Goal: Navigation & Orientation: Understand site structure

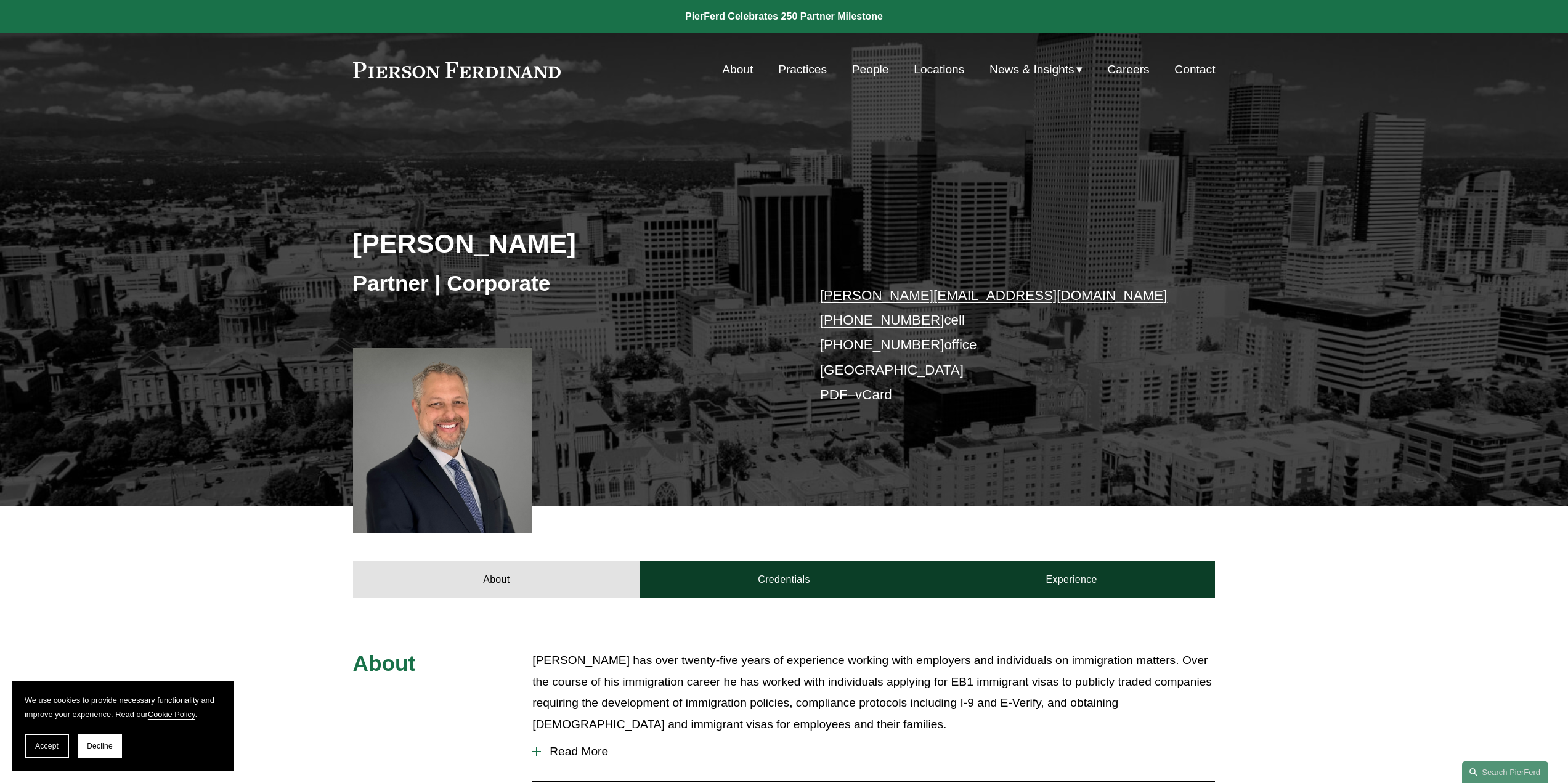
click at [871, 67] on link "People" at bounding box center [871, 69] width 37 height 23
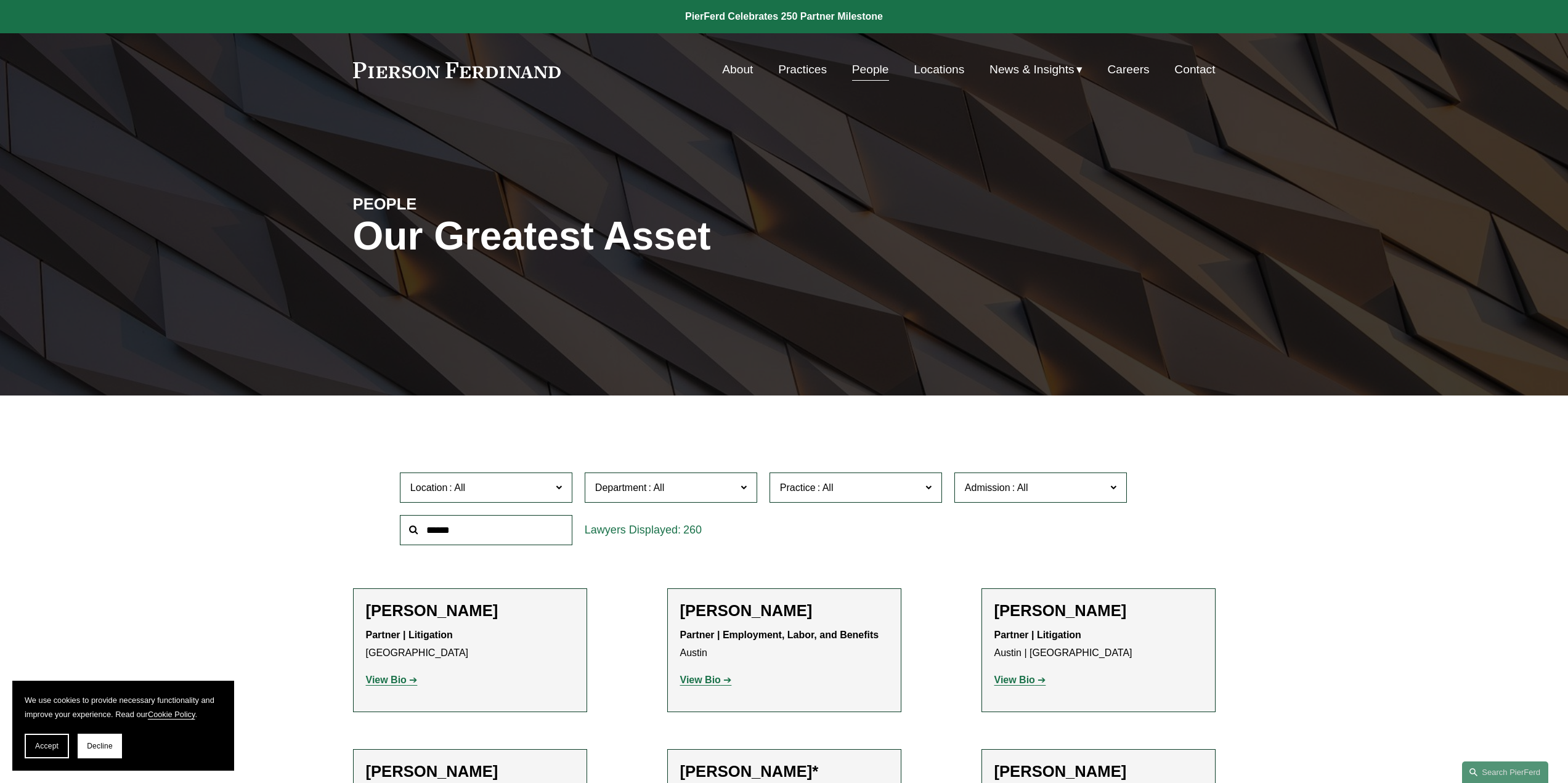
click at [927, 66] on link "Locations" at bounding box center [939, 69] width 50 height 23
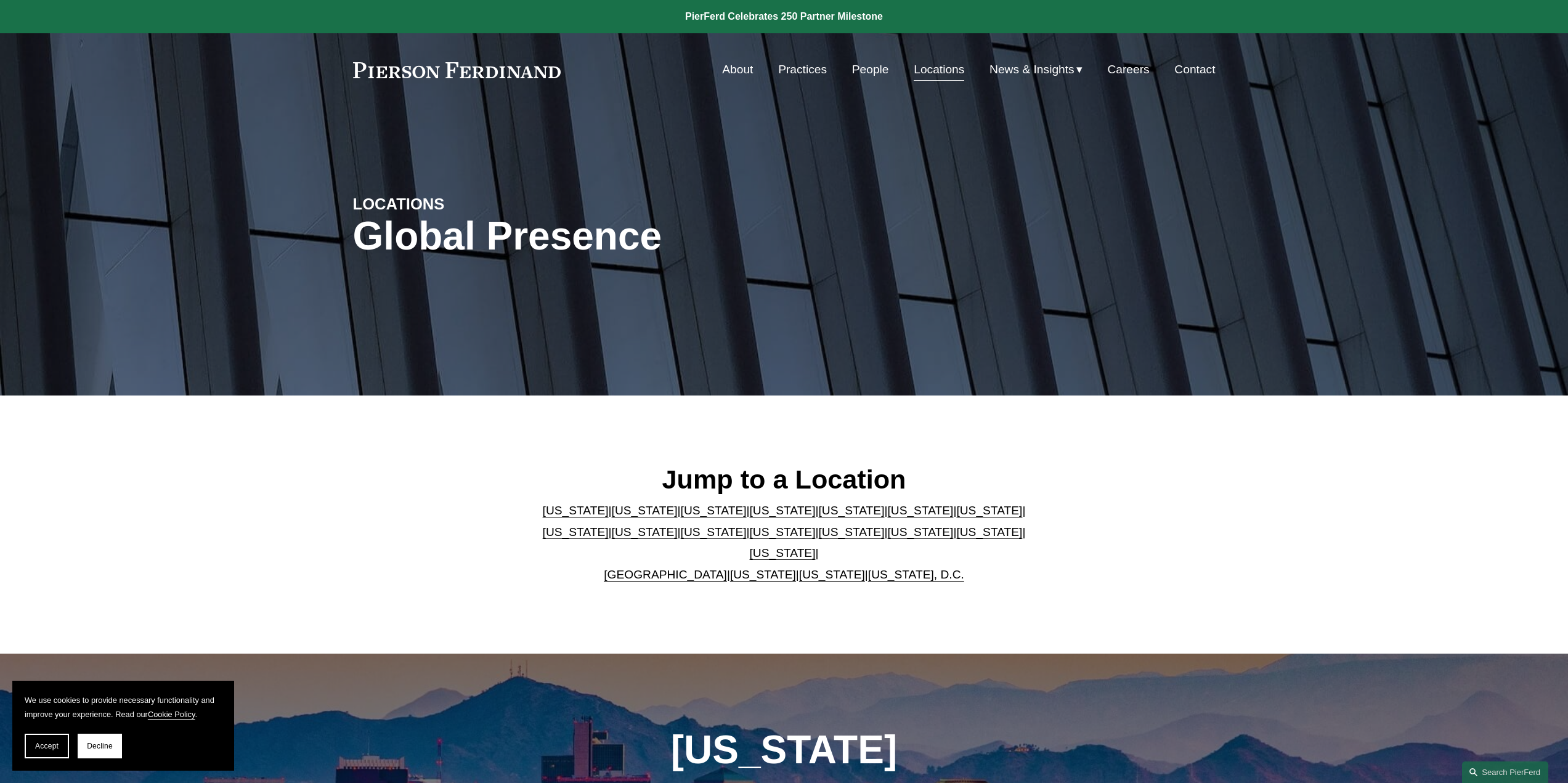
click at [799, 71] on link "Practices" at bounding box center [802, 69] width 48 height 23
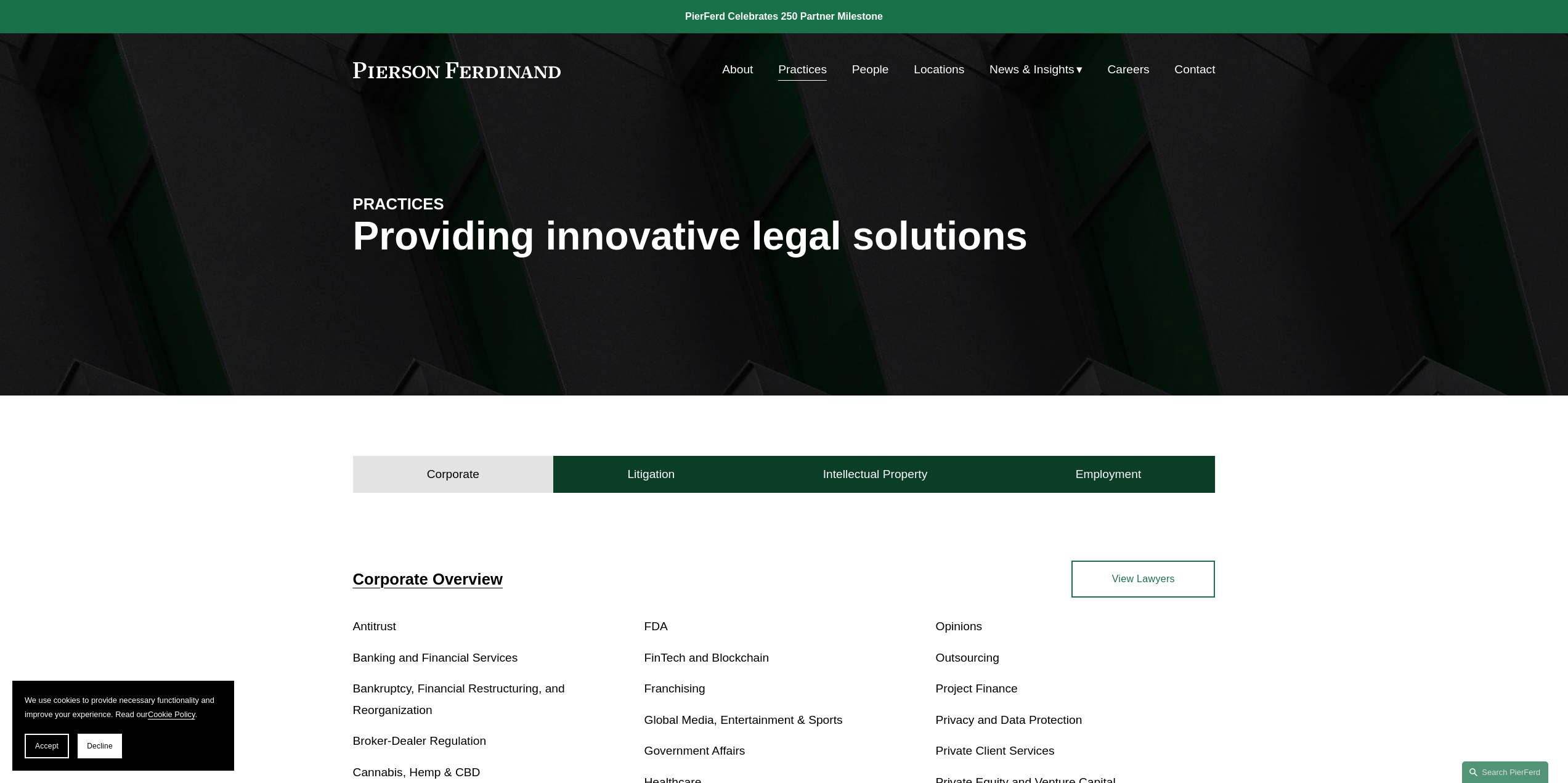
click at [1124, 69] on link "Careers" at bounding box center [1128, 69] width 42 height 23
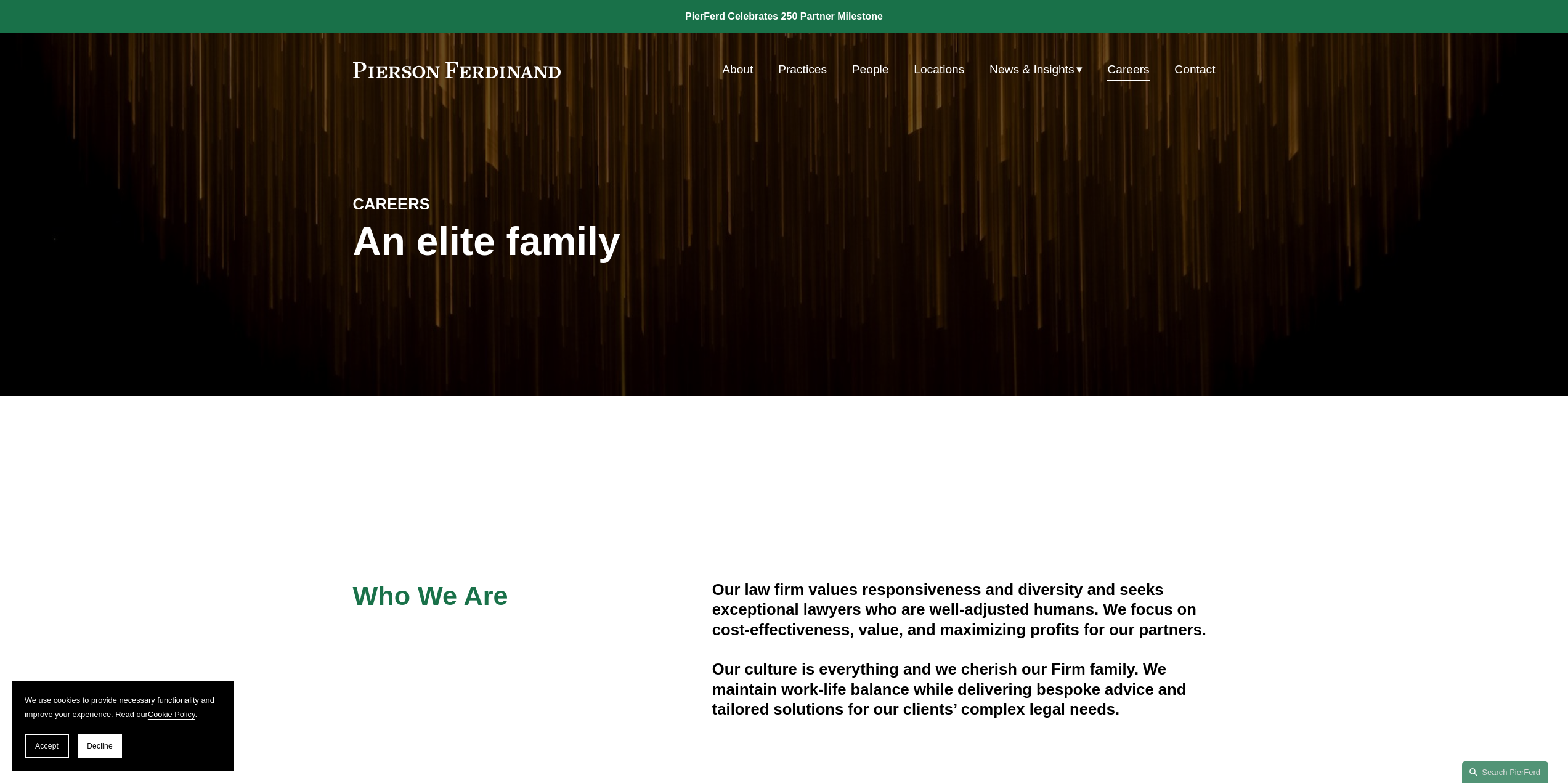
click at [713, 61] on div "About Practices People Locations News & Insights News Insights Blogs Careers Co…" at bounding box center [907, 69] width 615 height 23
click at [729, 68] on link "About" at bounding box center [737, 69] width 31 height 23
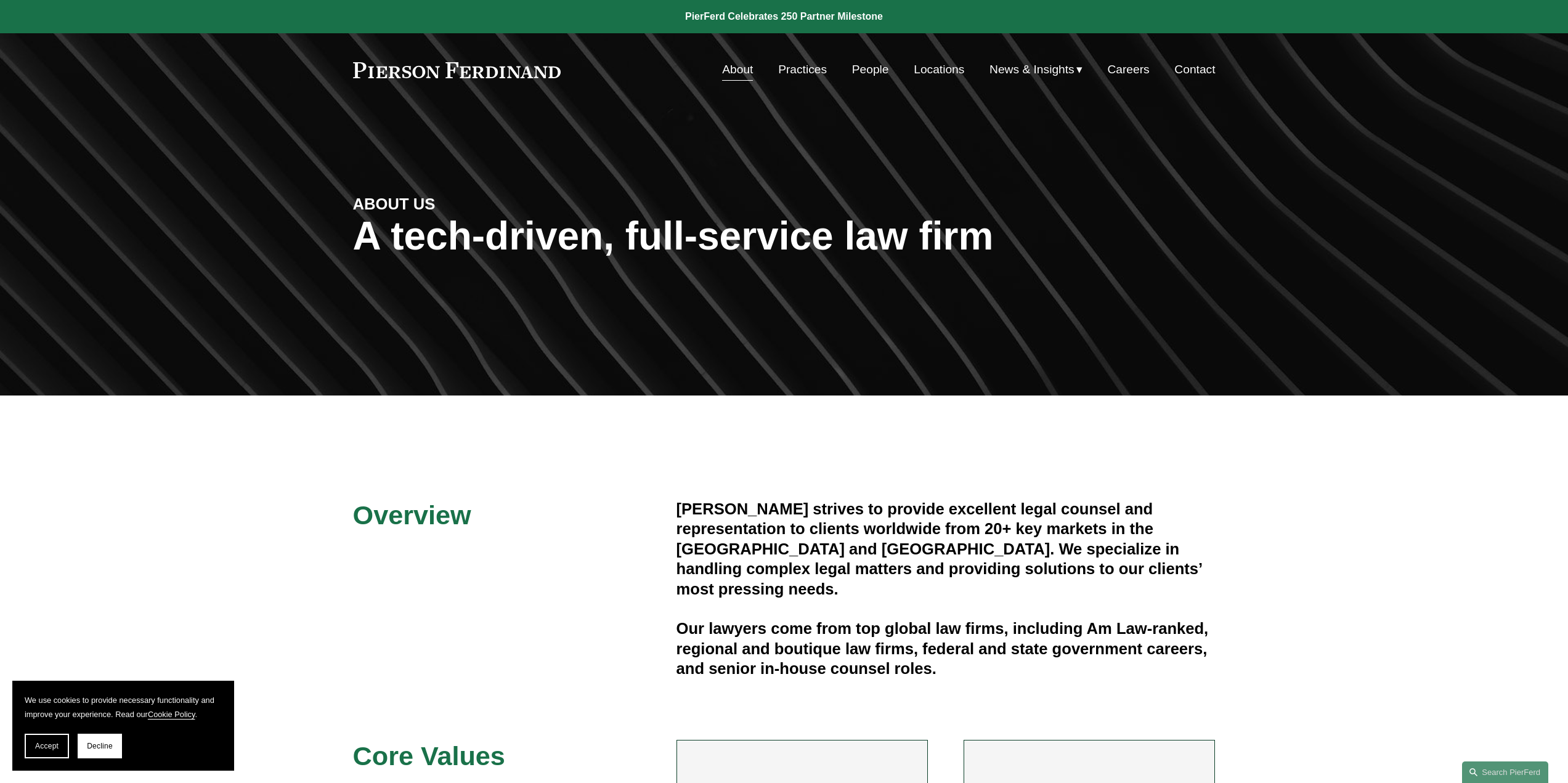
click at [54, 748] on span "Accept" at bounding box center [47, 746] width 23 height 9
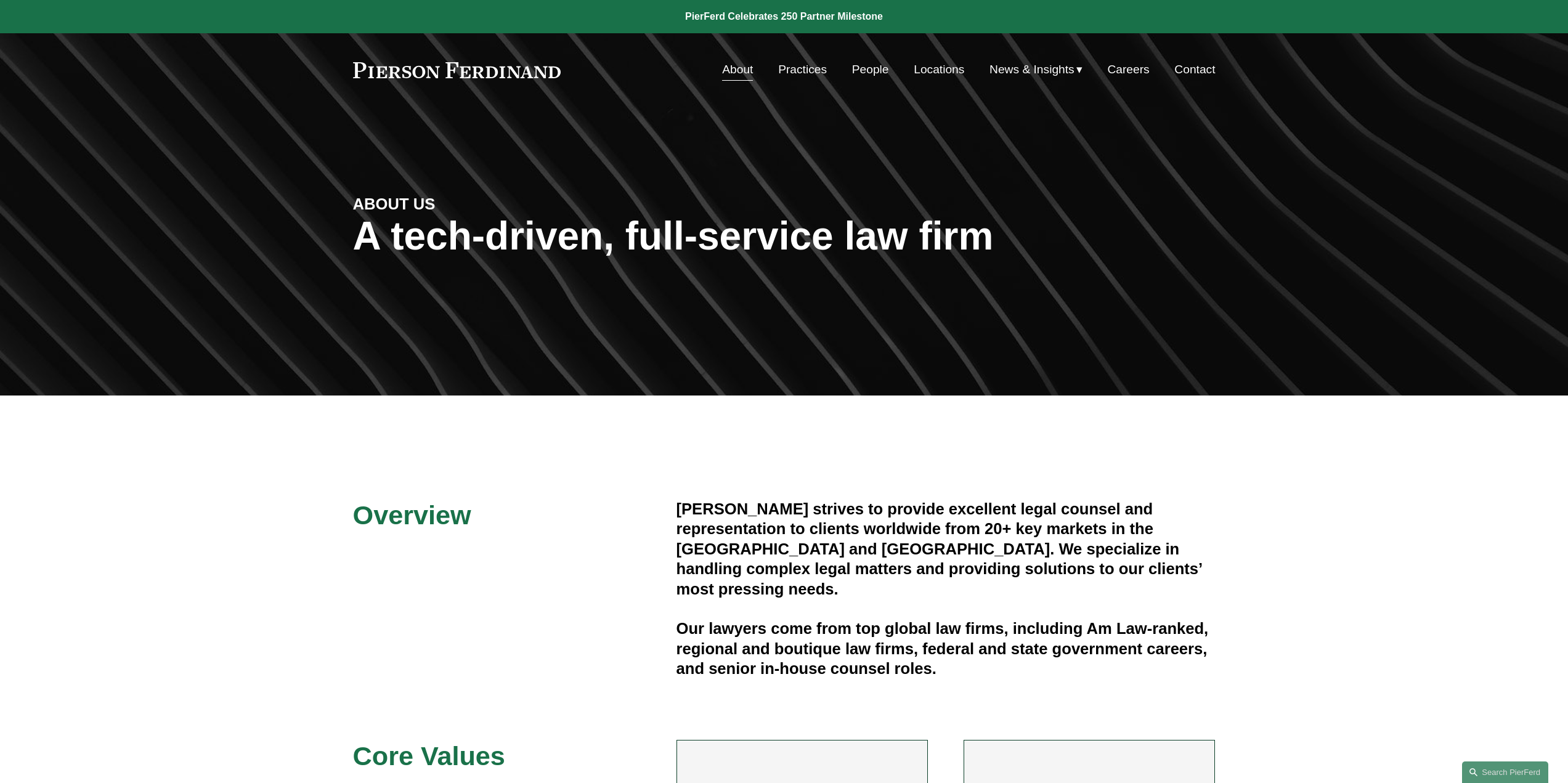
click at [854, 67] on link "People" at bounding box center [871, 69] width 37 height 23
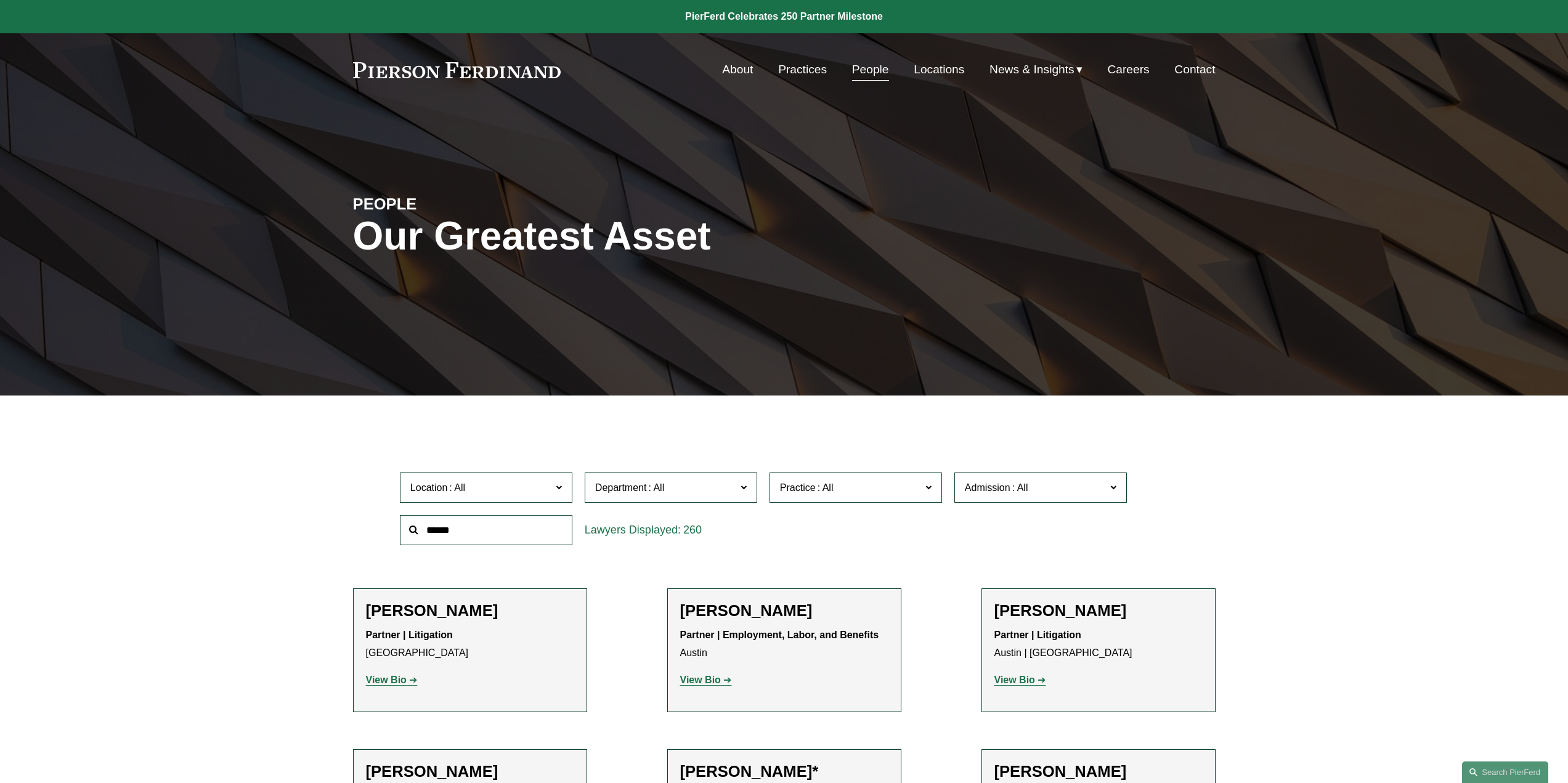
click at [941, 75] on link "Locations" at bounding box center [939, 69] width 50 height 23
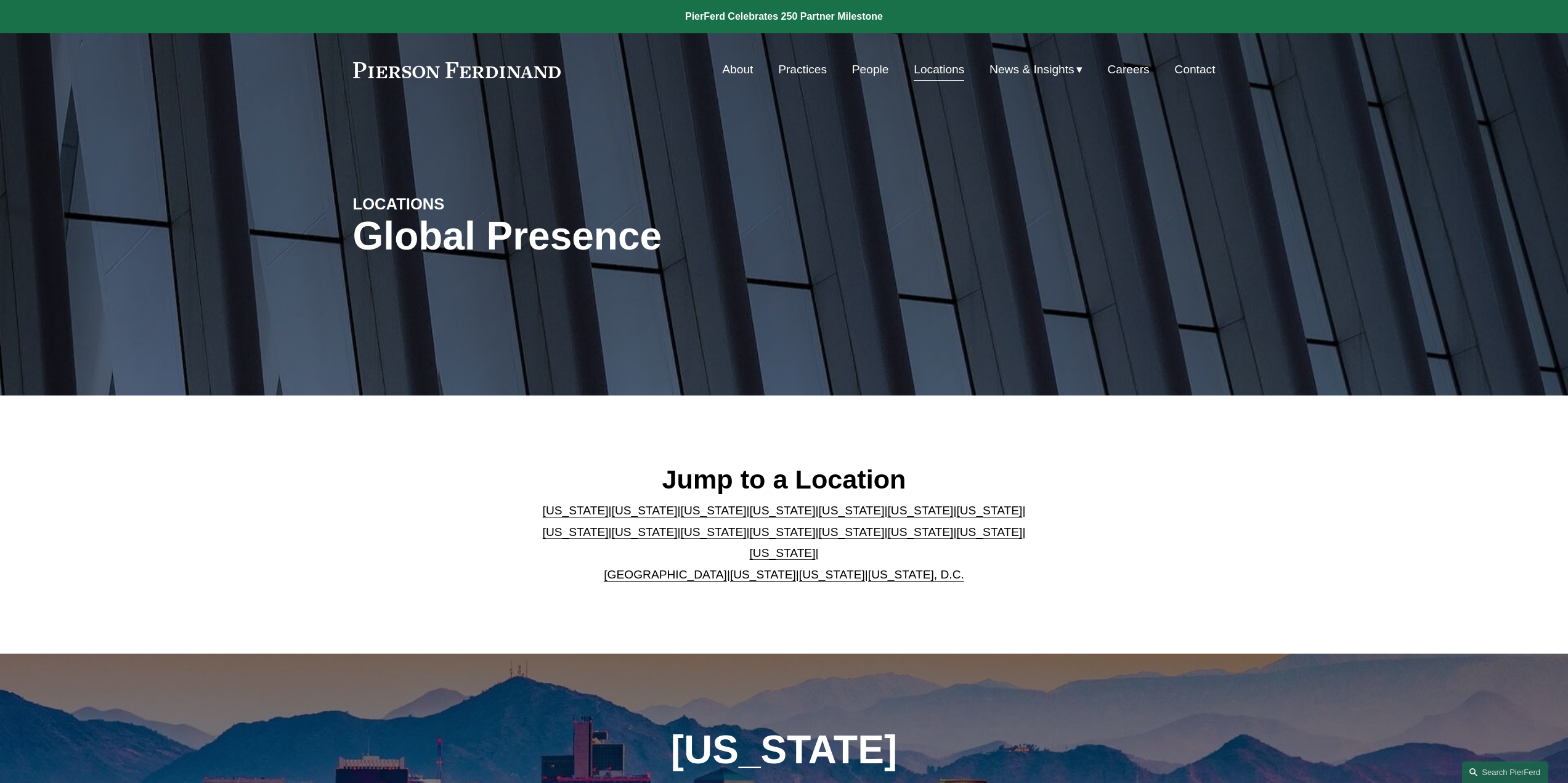
click at [803, 61] on link "Practices" at bounding box center [802, 69] width 48 height 23
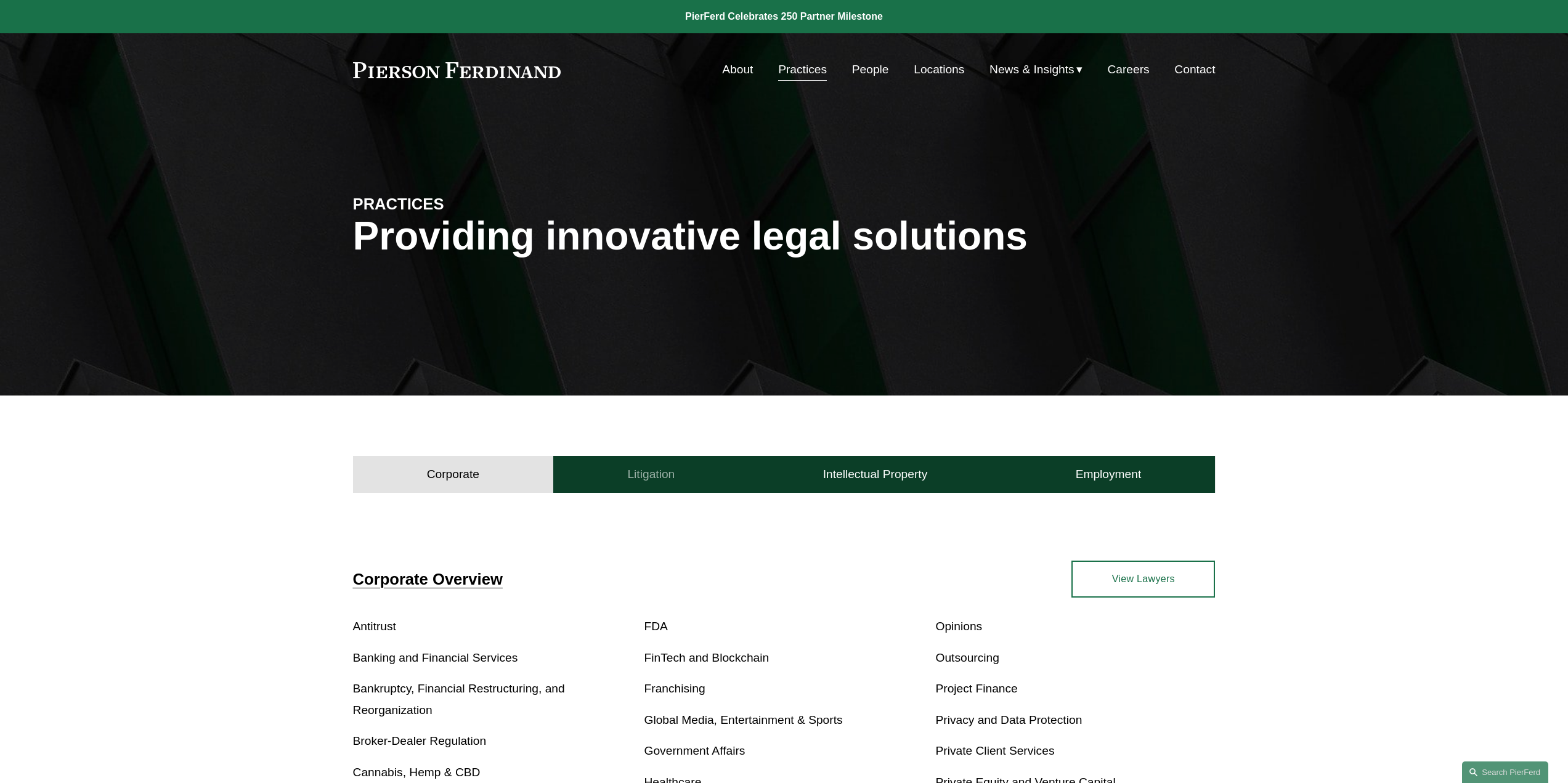
click at [692, 478] on button "Litigation" at bounding box center [651, 474] width 196 height 37
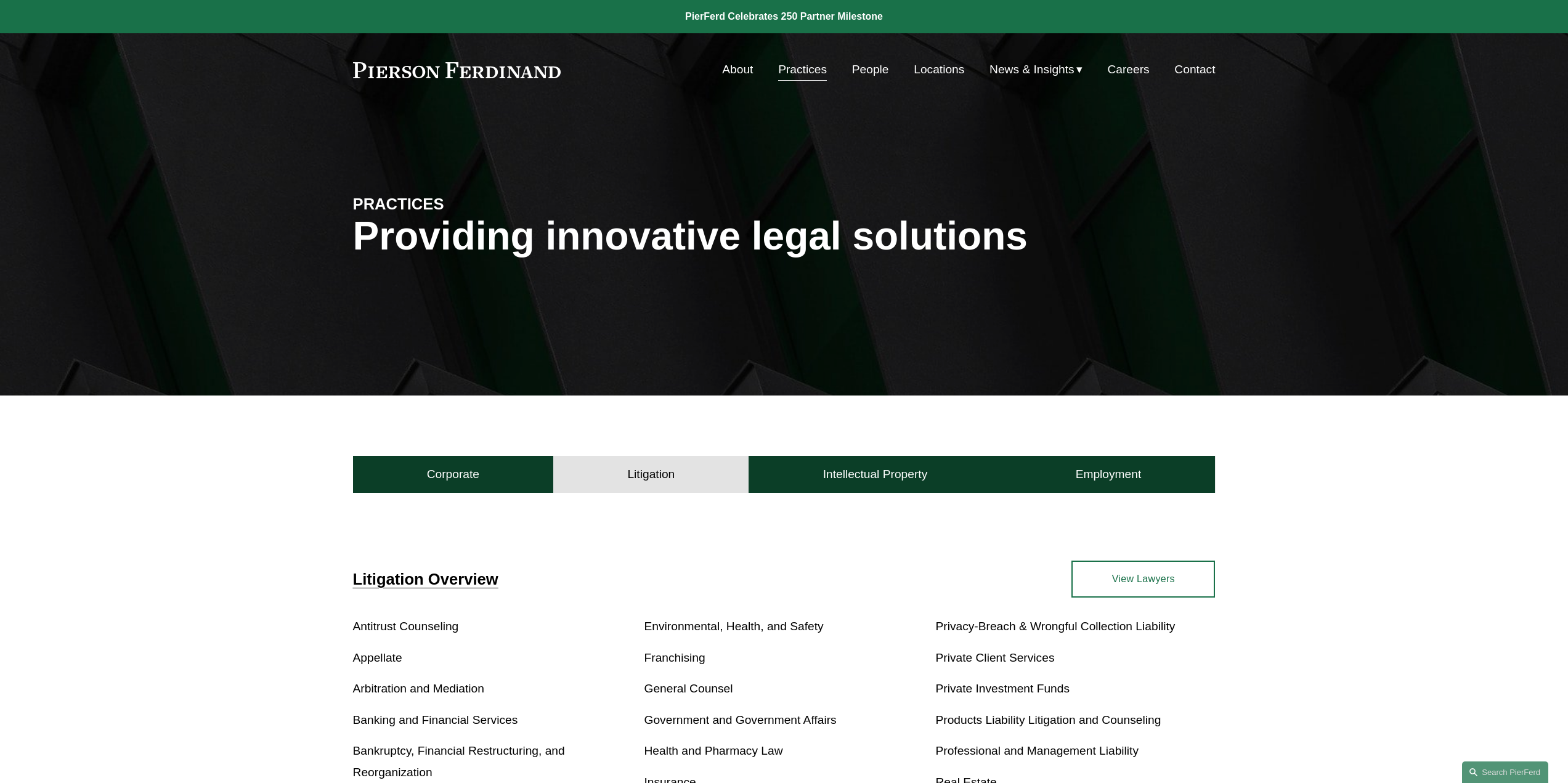
click at [488, 74] on link at bounding box center [457, 70] width 209 height 16
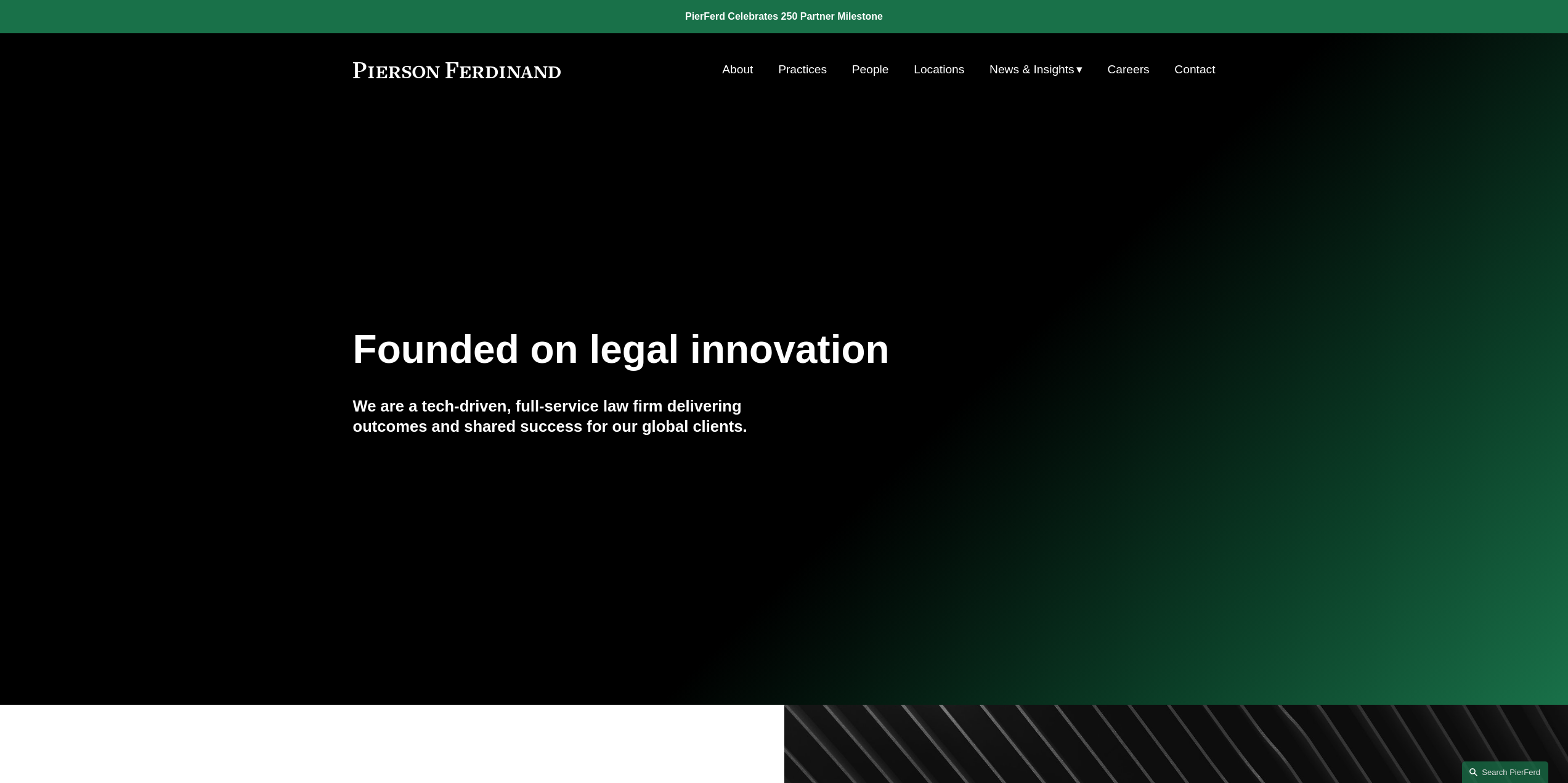
click at [1193, 68] on link "Contact" at bounding box center [1194, 69] width 41 height 23
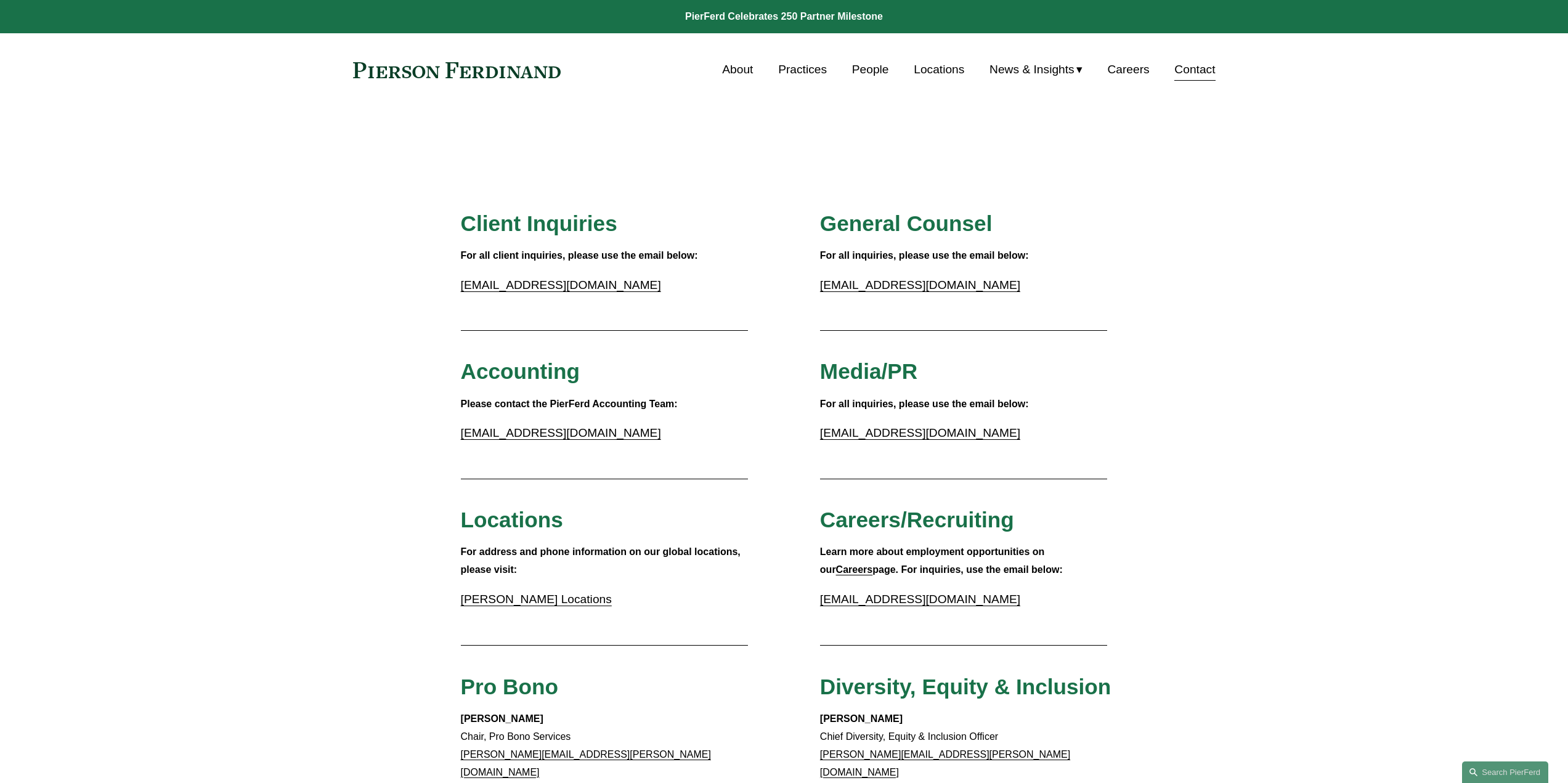
click at [514, 67] on link at bounding box center [457, 70] width 209 height 16
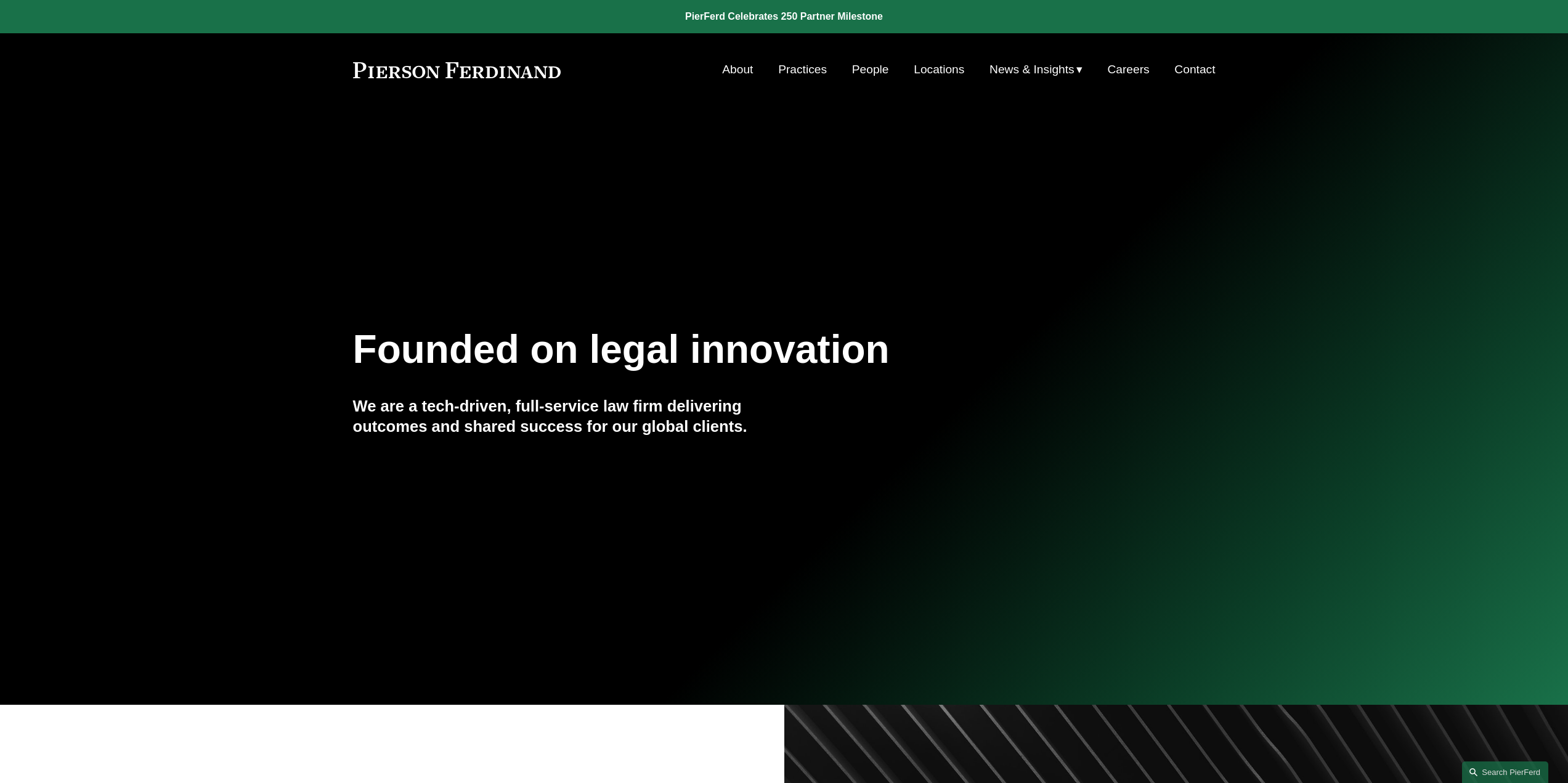
click at [514, 67] on link at bounding box center [457, 70] width 209 height 16
